Goal: Task Accomplishment & Management: Complete application form

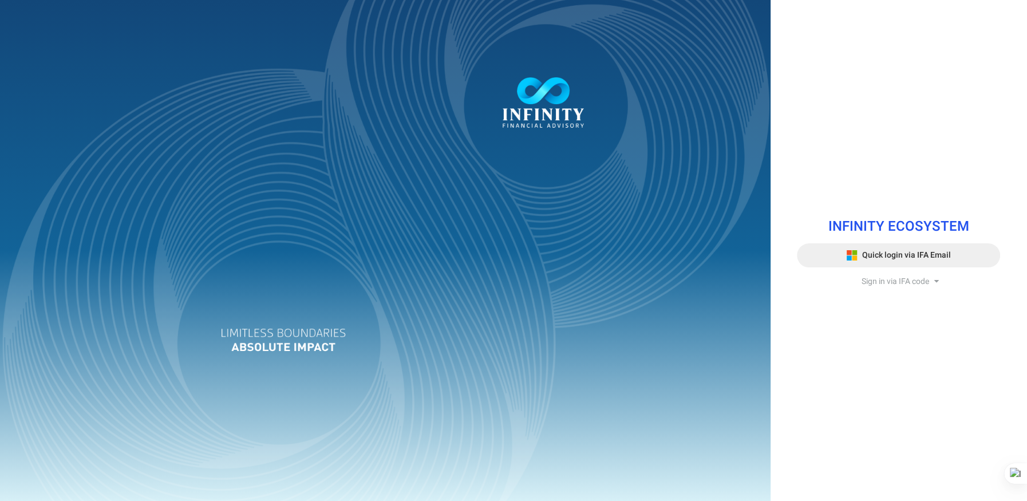
click at [899, 256] on span "Quick login via IFA Email" at bounding box center [906, 255] width 89 height 12
click at [917, 282] on span "Sign in via IFA code" at bounding box center [896, 281] width 68 height 12
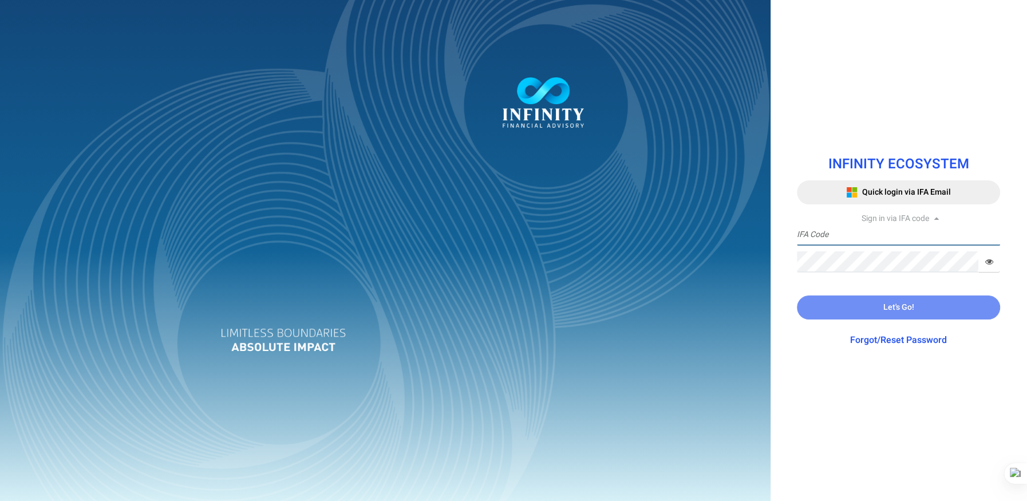
type input "EILEEN.SIM"
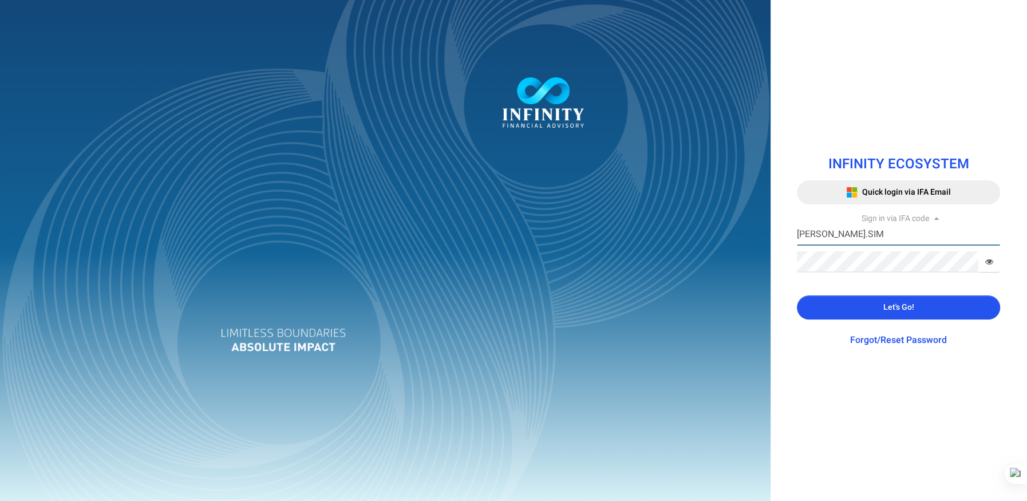
click at [902, 242] on input "EILEEN.SIM" at bounding box center [898, 234] width 203 height 21
drag, startPoint x: 895, startPoint y: 294, endPoint x: 899, endPoint y: 308, distance: 14.2
click at [897, 301] on div "INFINITY ECOSYSTEM Quick login via IFA Email Sign in via IFA code EILEEN.SIM IF…" at bounding box center [898, 251] width 220 height 216
click at [899, 308] on span "Let's Go!" at bounding box center [898, 307] width 31 height 12
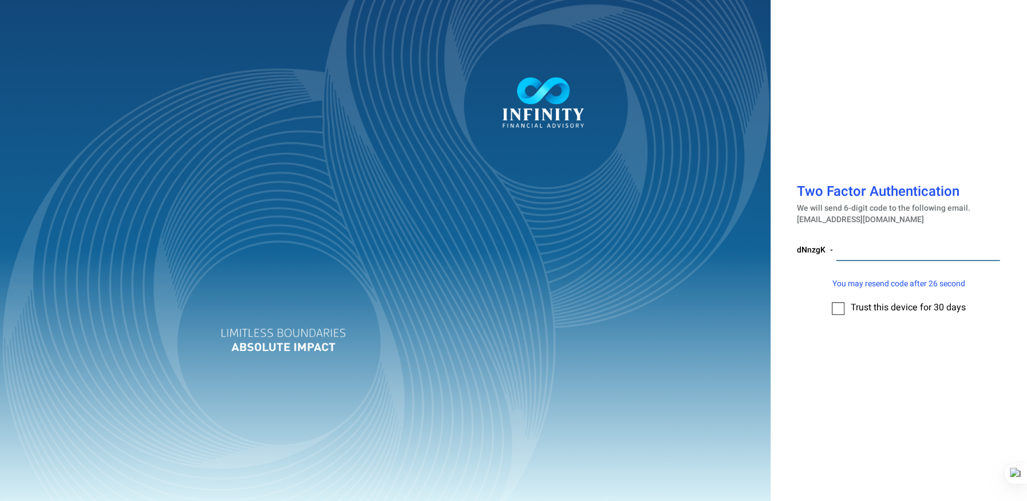
click at [873, 259] on input "number" at bounding box center [918, 250] width 164 height 21
click at [838, 307] on label at bounding box center [838, 308] width 13 height 13
click at [838, 305] on input "checkbox" at bounding box center [838, 305] width 0 height 0
click at [860, 251] on input "number" at bounding box center [918, 250] width 164 height 21
type input "074382"
